Goal: Transaction & Acquisition: Obtain resource

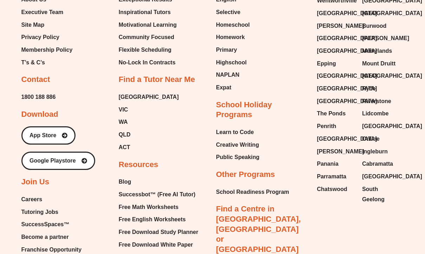
scroll to position [2870, 0]
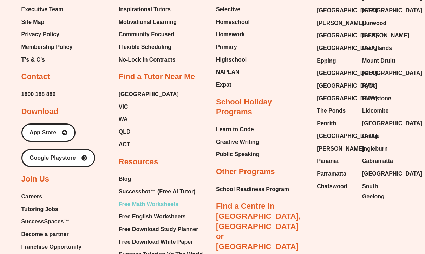
click at [149, 199] on span "Free Math Worksheets" at bounding box center [149, 204] width 60 height 11
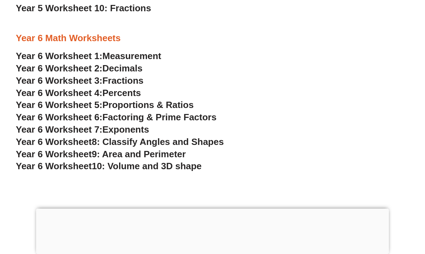
scroll to position [1508, 0]
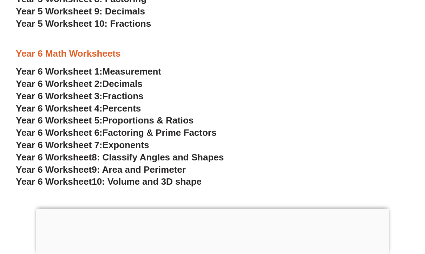
scroll to position [1495, 0]
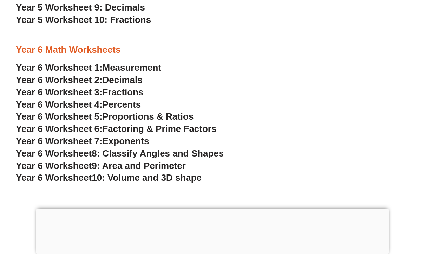
click at [115, 66] on span "Measurement" at bounding box center [132, 67] width 59 height 11
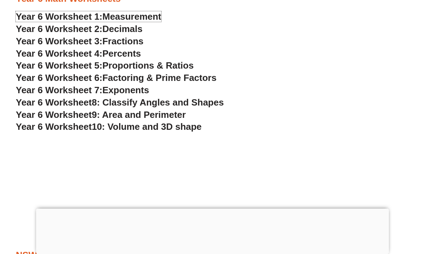
scroll to position [1532, 0]
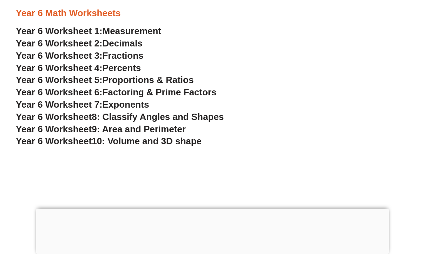
click at [122, 53] on span "Fractions" at bounding box center [123, 55] width 41 height 11
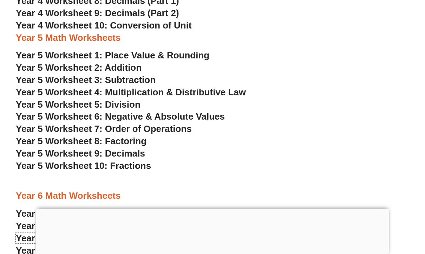
scroll to position [1348, 0]
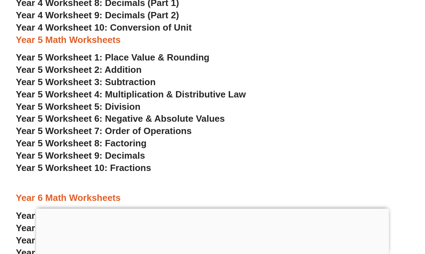
click at [129, 167] on span "Year 5 Worksheet 10: Fractions" at bounding box center [83, 167] width 135 height 11
